Goal: Information Seeking & Learning: Learn about a topic

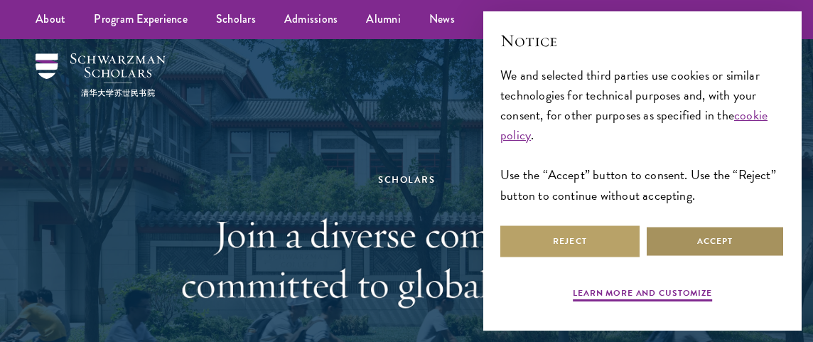
drag, startPoint x: 695, startPoint y: 245, endPoint x: 588, endPoint y: 193, distance: 120.1
click at [695, 246] on button "Accept" at bounding box center [714, 241] width 139 height 32
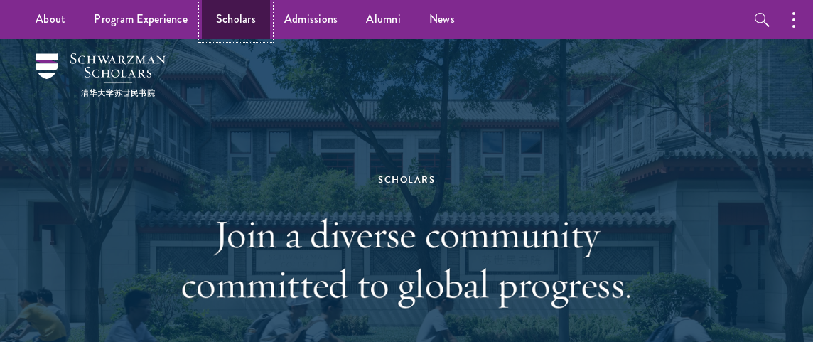
click at [224, 23] on link "Scholars" at bounding box center [236, 19] width 68 height 39
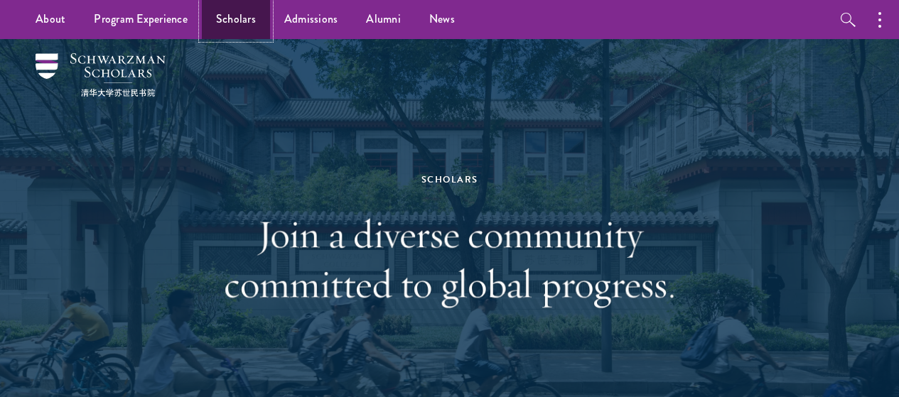
click at [220, 19] on link "Scholars" at bounding box center [236, 19] width 68 height 39
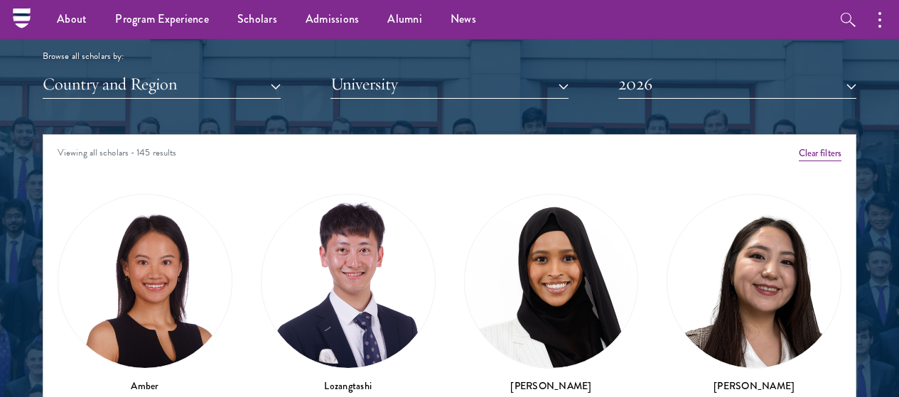
scroll to position [1705, 0]
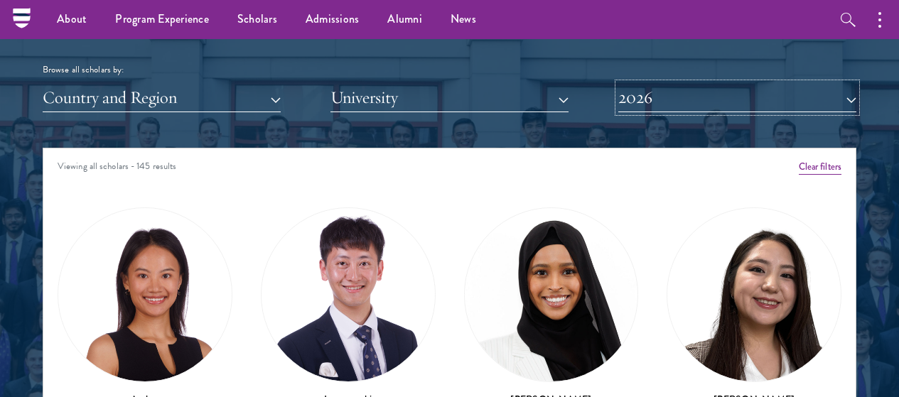
click at [688, 83] on button "2026" at bounding box center [737, 97] width 238 height 29
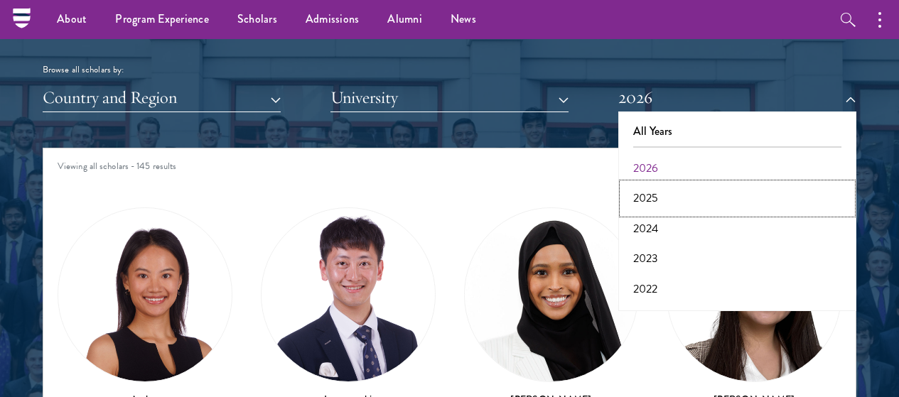
click at [674, 183] on button "2025" at bounding box center [736, 198] width 229 height 30
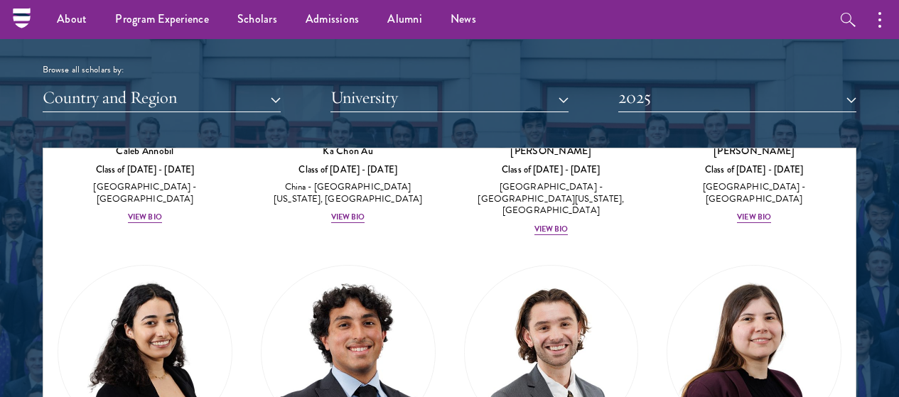
scroll to position [1066, 0]
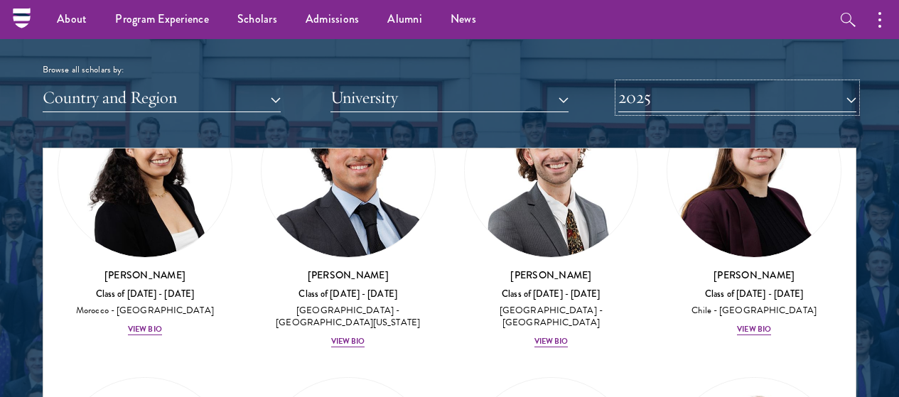
click at [678, 83] on button "2025" at bounding box center [737, 97] width 238 height 29
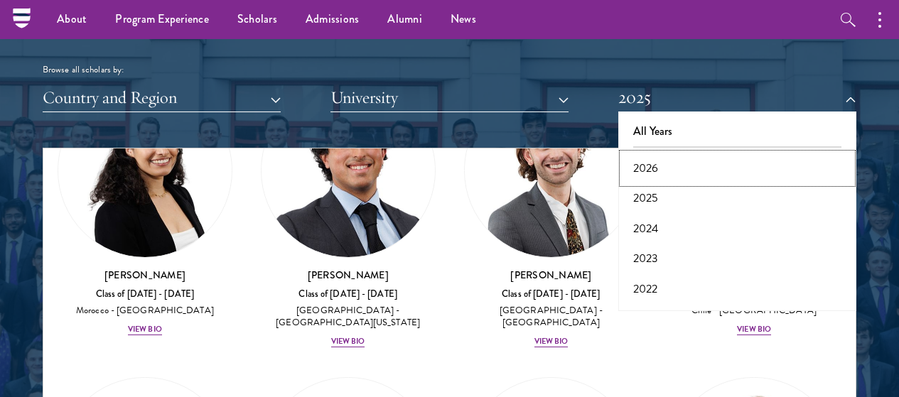
drag, startPoint x: 650, startPoint y: 131, endPoint x: 649, endPoint y: 142, distance: 10.8
click at [649, 153] on button "2026" at bounding box center [736, 168] width 229 height 30
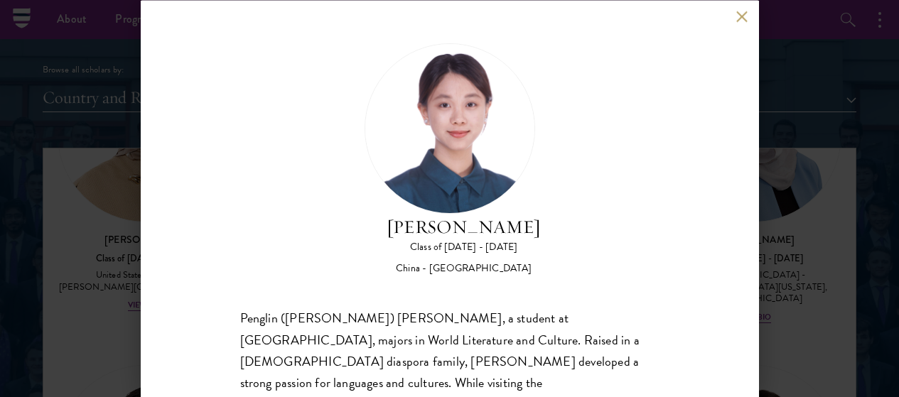
drag, startPoint x: 77, startPoint y: 165, endPoint x: 735, endPoint y: 11, distance: 675.7
click at [78, 164] on div "[PERSON_NAME] Class of [DATE] - [DATE] [GEOGRAPHIC_DATA] - [GEOGRAPHIC_DATA] Pe…" at bounding box center [449, 198] width 899 height 397
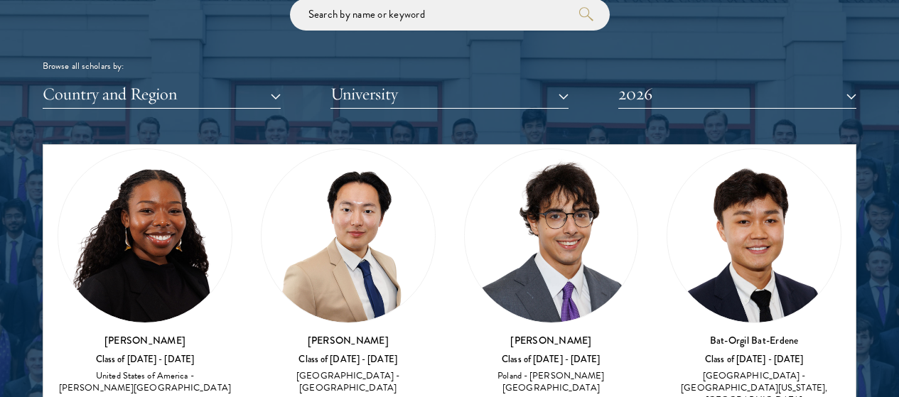
scroll to position [1350, 0]
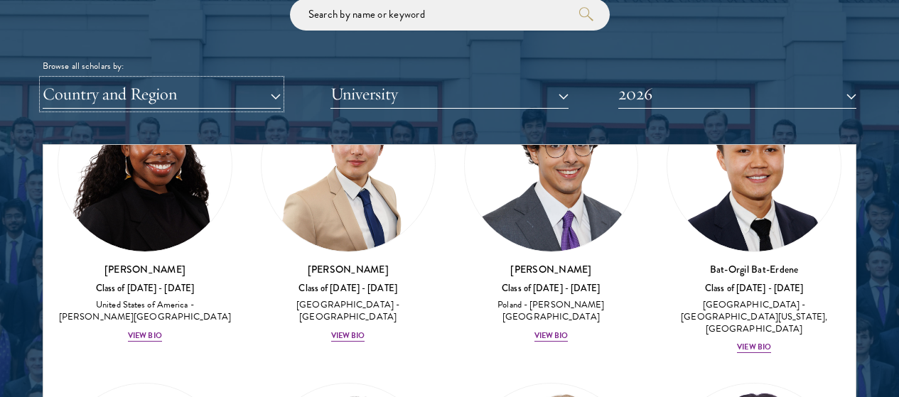
click at [281, 80] on button "Country and Region" at bounding box center [162, 94] width 238 height 29
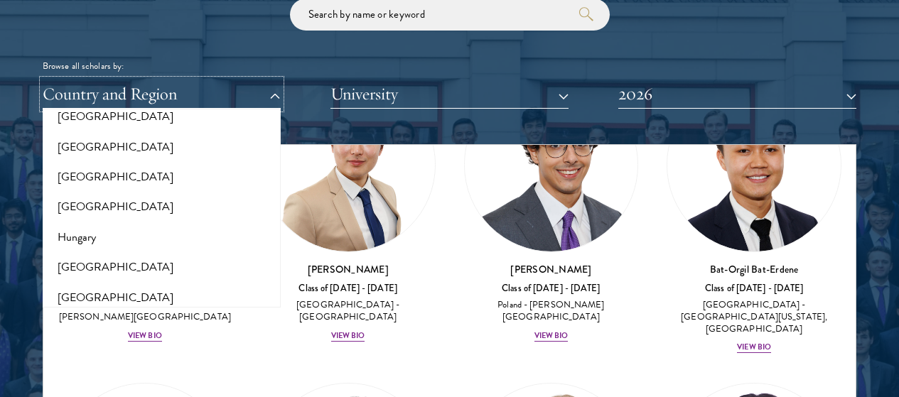
scroll to position [1208, 0]
